Goal: Transaction & Acquisition: Purchase product/service

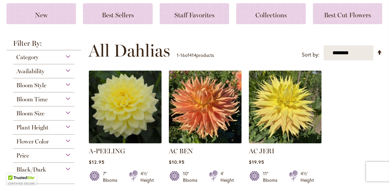
scroll to position [72, 0]
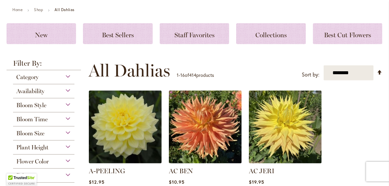
click at [68, 76] on div "Category" at bounding box center [43, 75] width 61 height 10
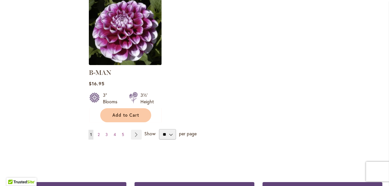
scroll to position [868, 0]
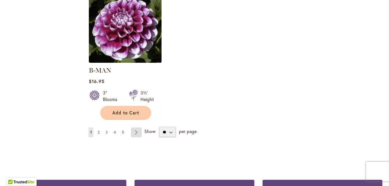
click at [132, 127] on link "Page Next" at bounding box center [136, 132] width 11 height 10
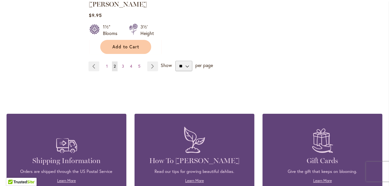
scroll to position [943, 0]
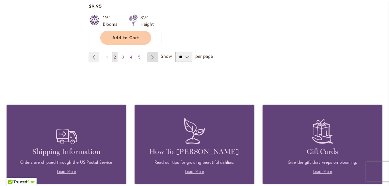
click at [154, 52] on link "Page Next" at bounding box center [152, 57] width 11 height 10
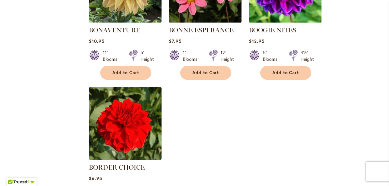
scroll to position [871, 0]
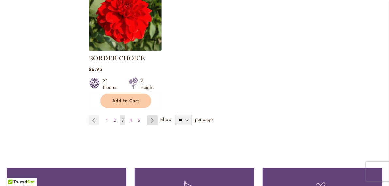
click at [151, 118] on link "Page Next" at bounding box center [152, 120] width 11 height 10
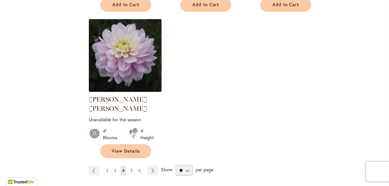
scroll to position [906, 0]
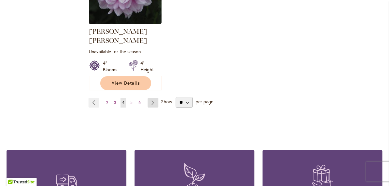
click at [156, 98] on link "Page Next" at bounding box center [153, 103] width 11 height 10
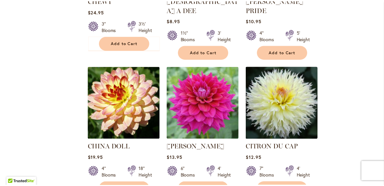
scroll to position [544, 0]
